Goal: Task Accomplishment & Management: Manage account settings

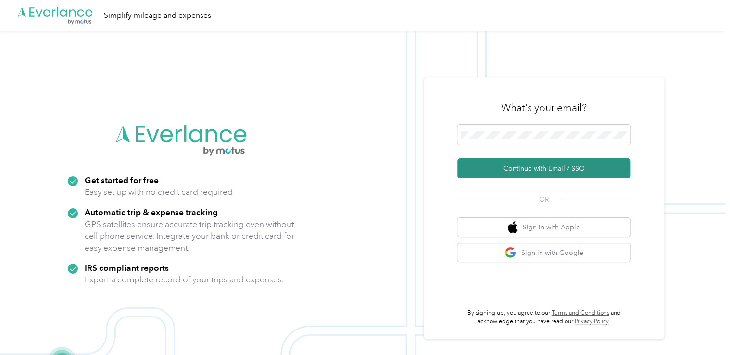
click at [525, 168] on button "Continue with Email / SSO" at bounding box center [544, 168] width 173 height 20
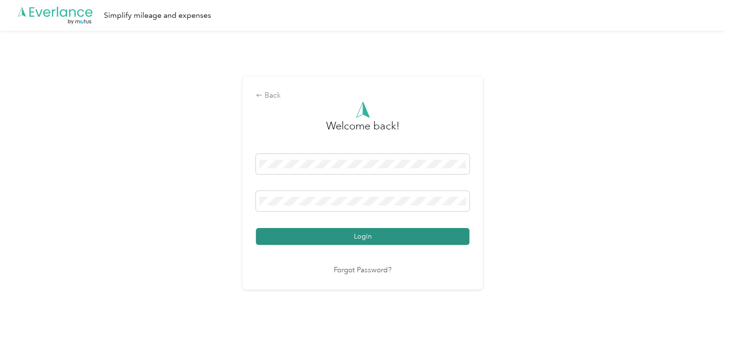
click at [398, 237] on button "Login" at bounding box center [363, 236] width 214 height 17
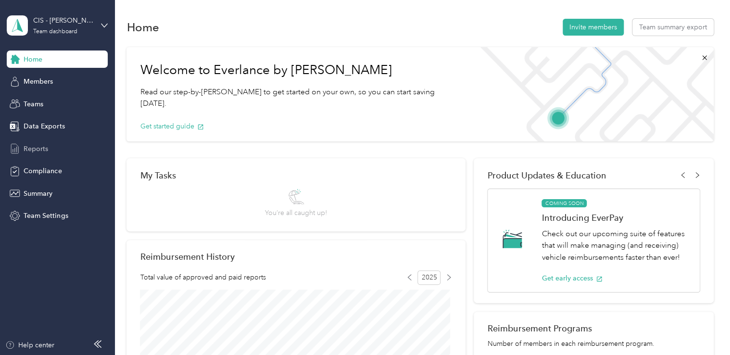
click at [39, 147] on span "Reports" at bounding box center [36, 149] width 25 height 10
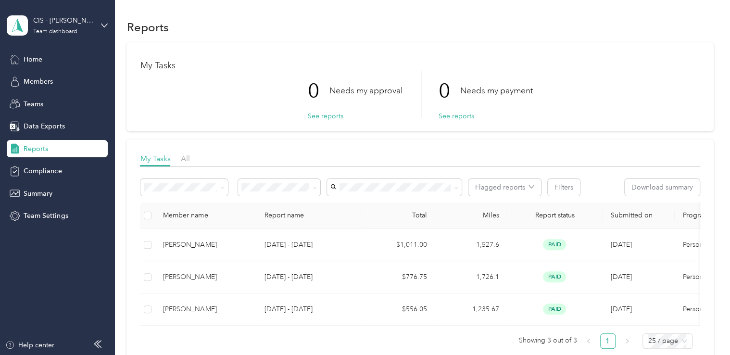
click at [35, 148] on span "Reports" at bounding box center [36, 149] width 25 height 10
click at [102, 23] on icon at bounding box center [104, 25] width 7 height 7
click at [76, 102] on div "Personal dashboard" at bounding box center [108, 100] width 189 height 17
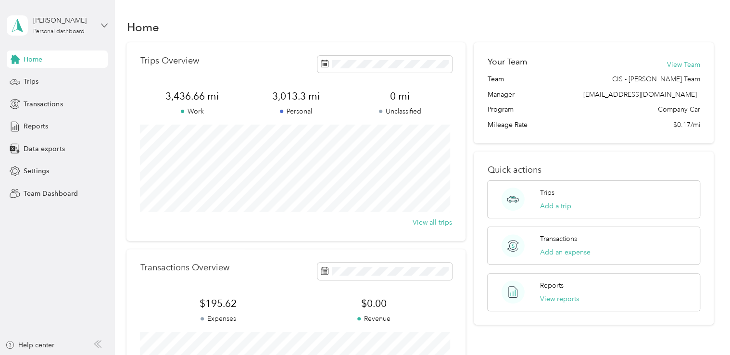
click at [105, 25] on icon at bounding box center [105, 25] width 6 height 3
click at [72, 103] on div "Personal dashboard" at bounding box center [46, 101] width 63 height 10
click at [45, 130] on span "Reports" at bounding box center [36, 126] width 25 height 10
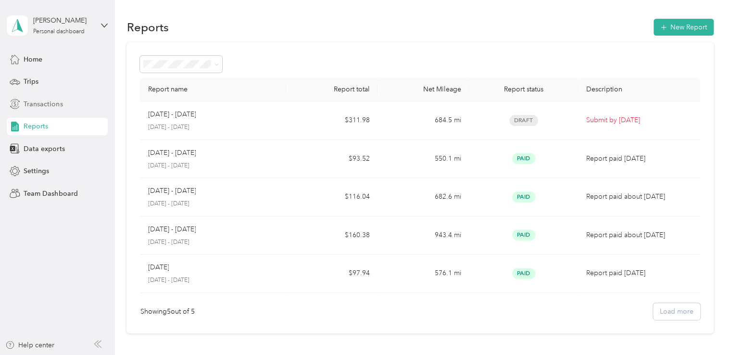
click at [48, 107] on span "Transactions" at bounding box center [43, 104] width 39 height 10
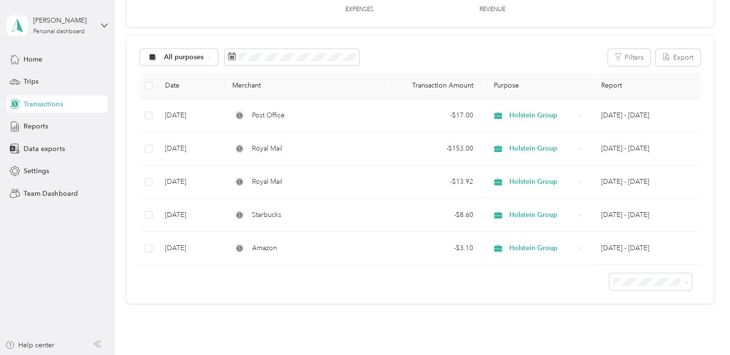
scroll to position [70, 0]
click at [52, 83] on div "Trips" at bounding box center [57, 81] width 101 height 17
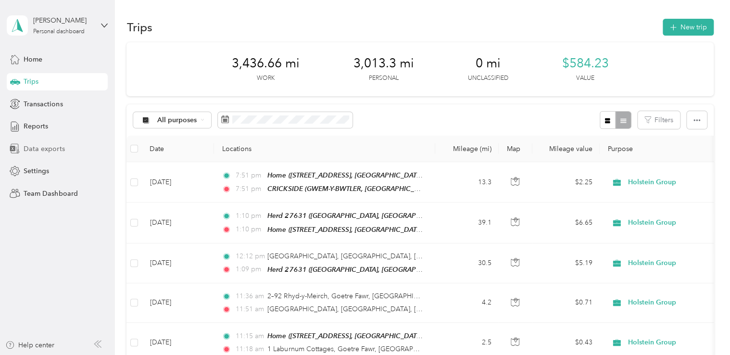
click at [62, 151] on span "Data exports" at bounding box center [44, 149] width 41 height 10
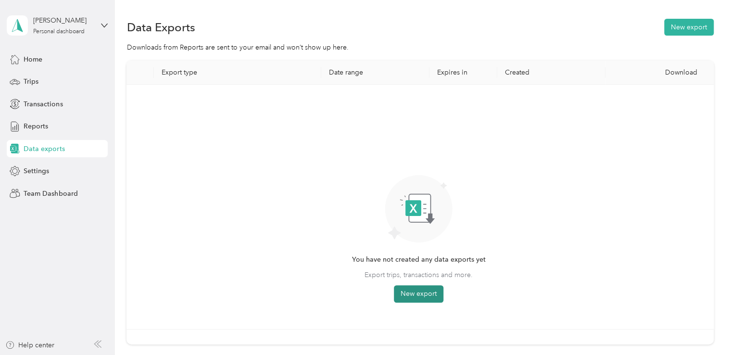
click at [428, 289] on button "New export" at bounding box center [419, 293] width 50 height 17
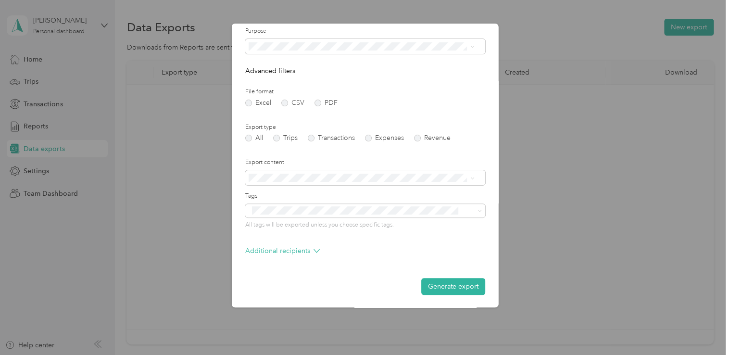
scroll to position [65, 0]
click at [453, 287] on button "Generate export" at bounding box center [453, 286] width 64 height 17
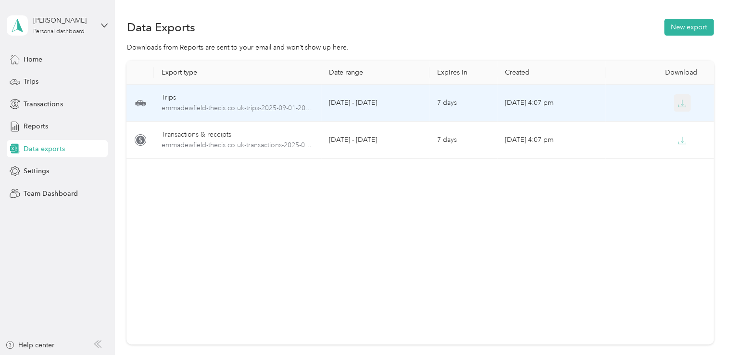
click at [679, 106] on icon "button" at bounding box center [682, 103] width 9 height 9
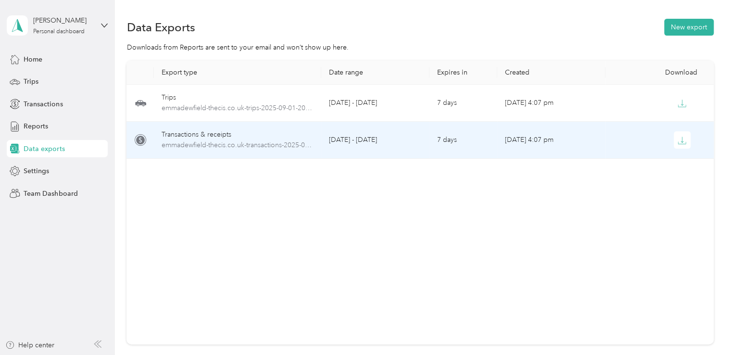
click at [373, 136] on td "[DATE] - [DATE]" at bounding box center [375, 140] width 108 height 37
click at [679, 140] on icon "button" at bounding box center [682, 140] width 9 height 9
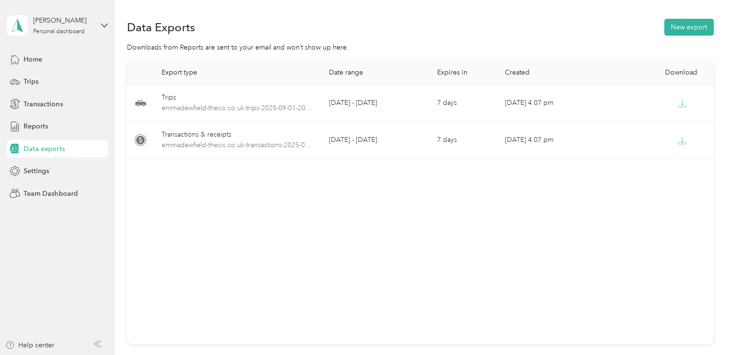
click at [572, 224] on div "Export type Date range Expires in Created Download Trips emmadewfield-thecis.co…" at bounding box center [420, 203] width 587 height 284
click at [47, 129] on span "Reports" at bounding box center [36, 126] width 25 height 10
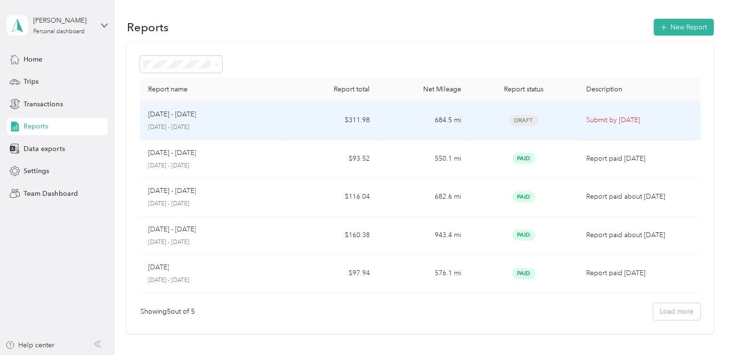
click at [269, 123] on p "[DATE] - [DATE]" at bounding box center [213, 127] width 131 height 9
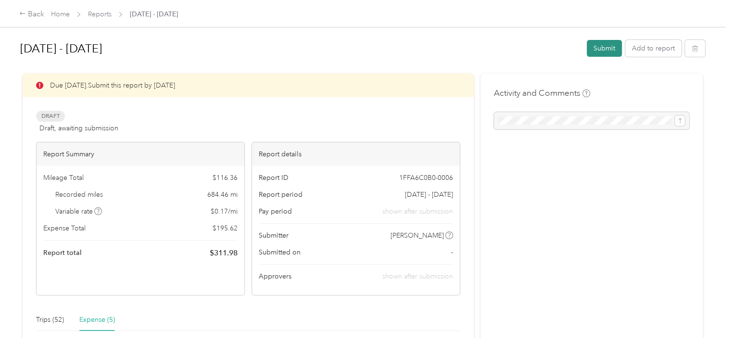
click at [598, 49] on button "Submit" at bounding box center [604, 48] width 35 height 17
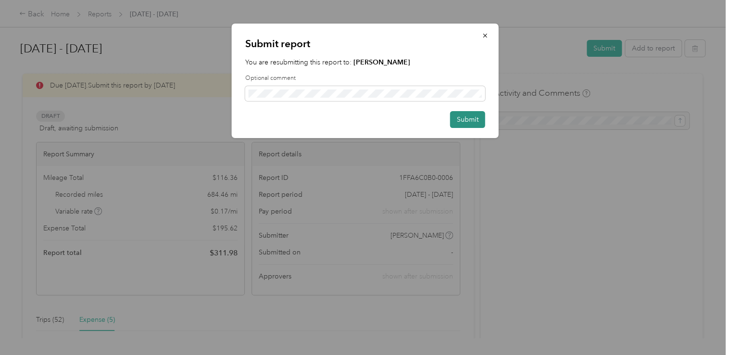
click at [463, 119] on button "Submit" at bounding box center [467, 119] width 35 height 17
